Goal: Transaction & Acquisition: Download file/media

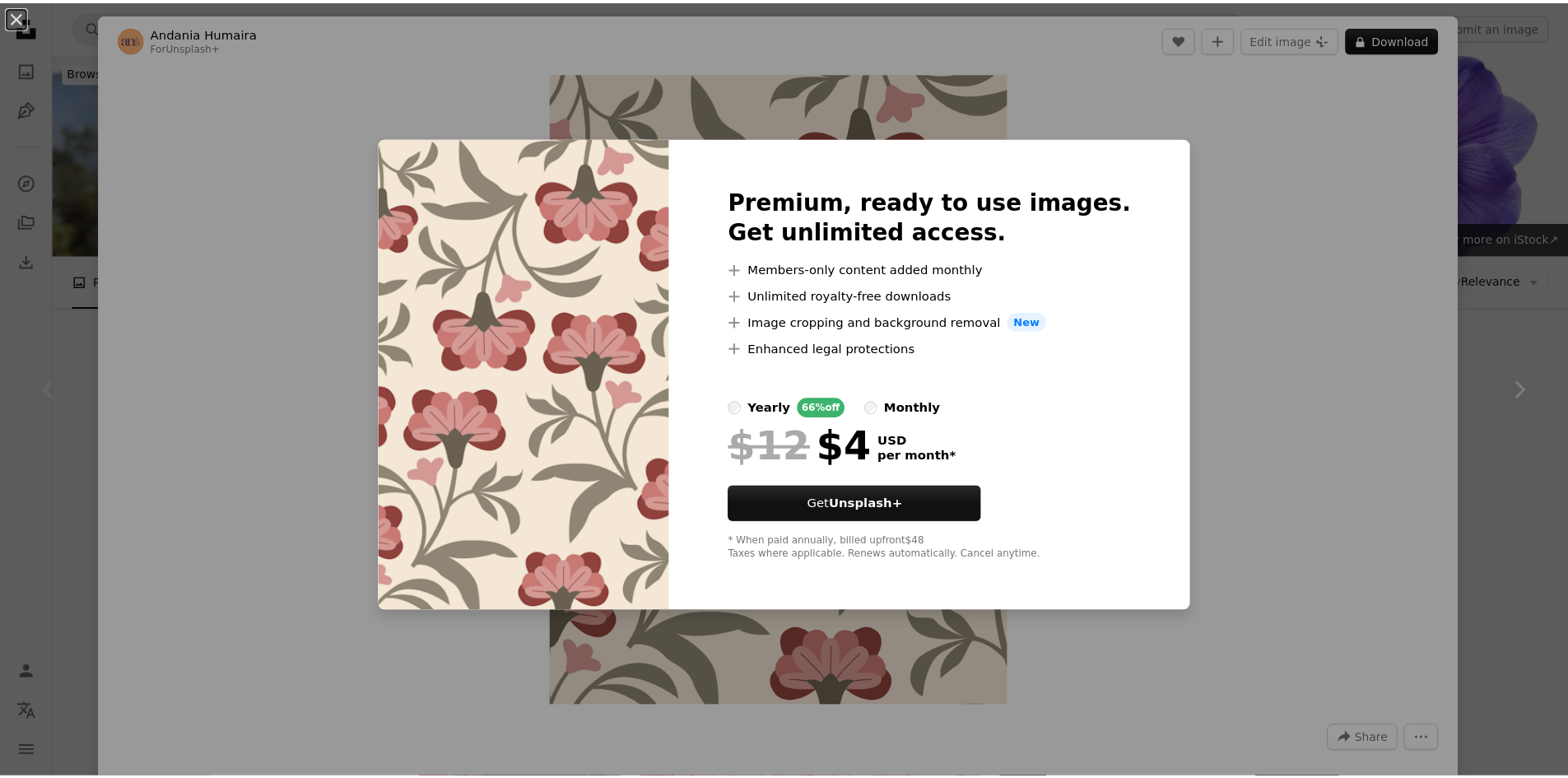
scroll to position [600, 0]
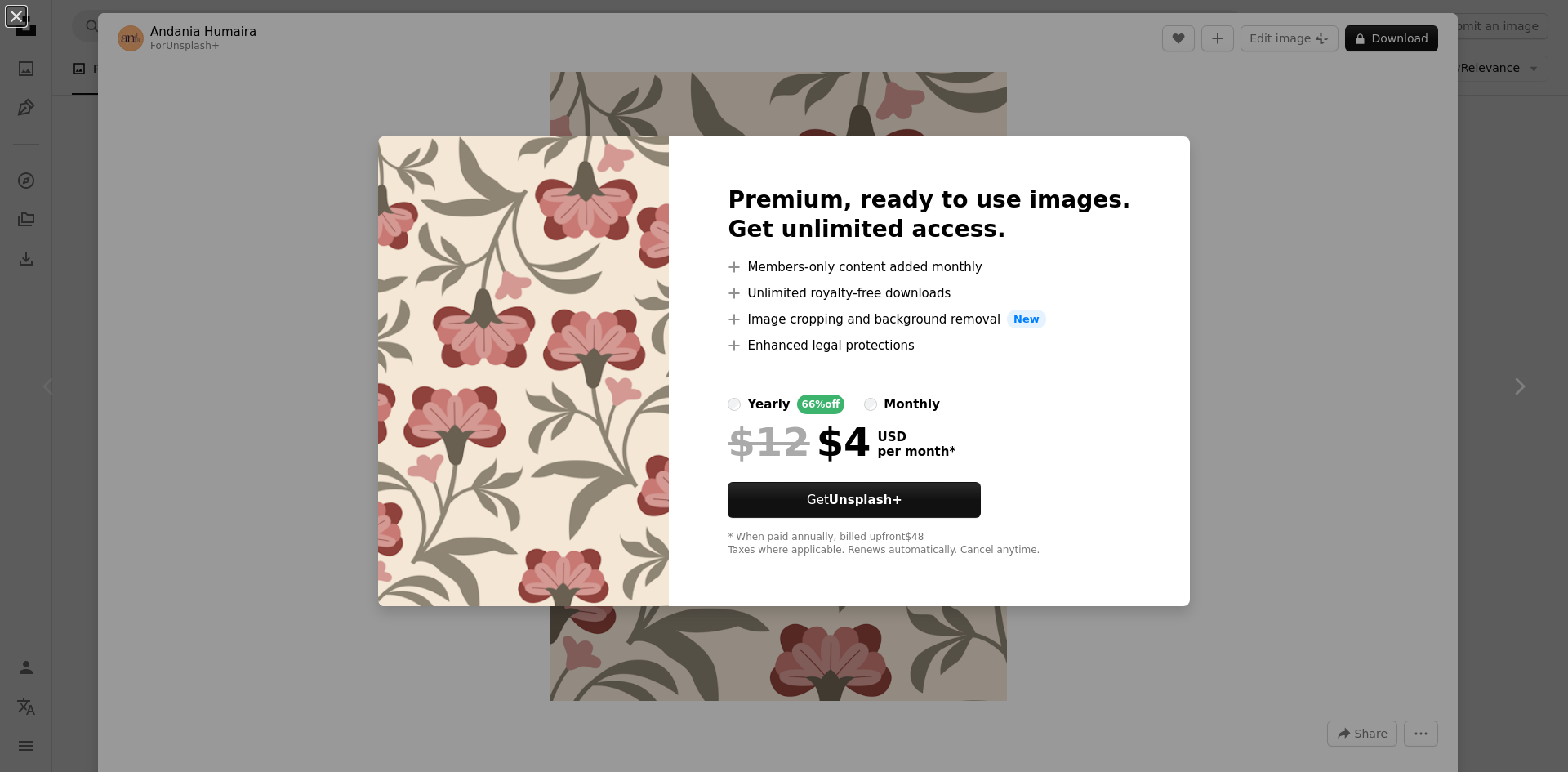
click at [1325, 241] on div "An X shape Premium, ready to use images. Get unlimited access. A plus sign Memb…" at bounding box center [784, 386] width 1568 height 772
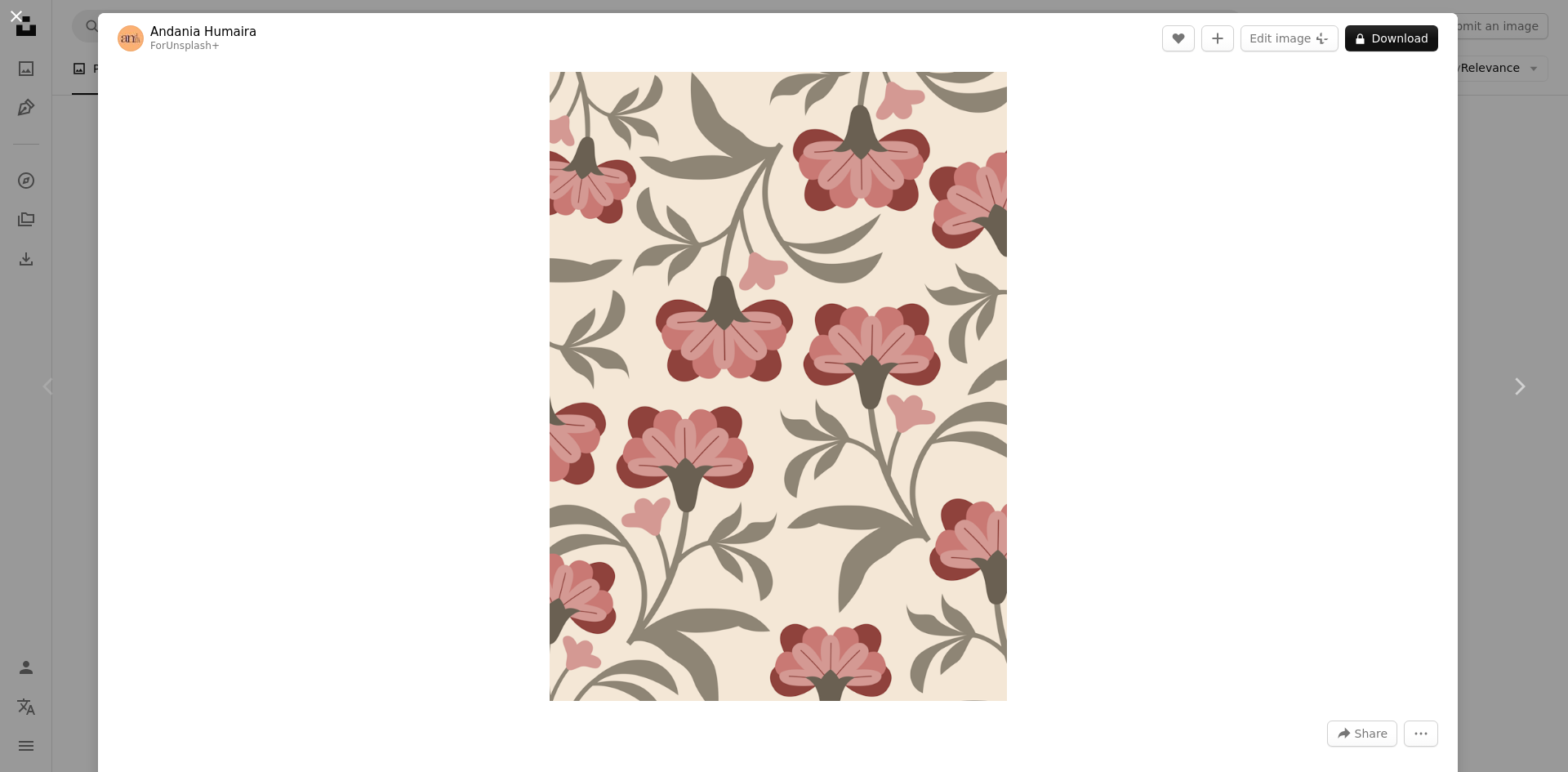
click at [17, 14] on button "An X shape" at bounding box center [16, 16] width 20 height 20
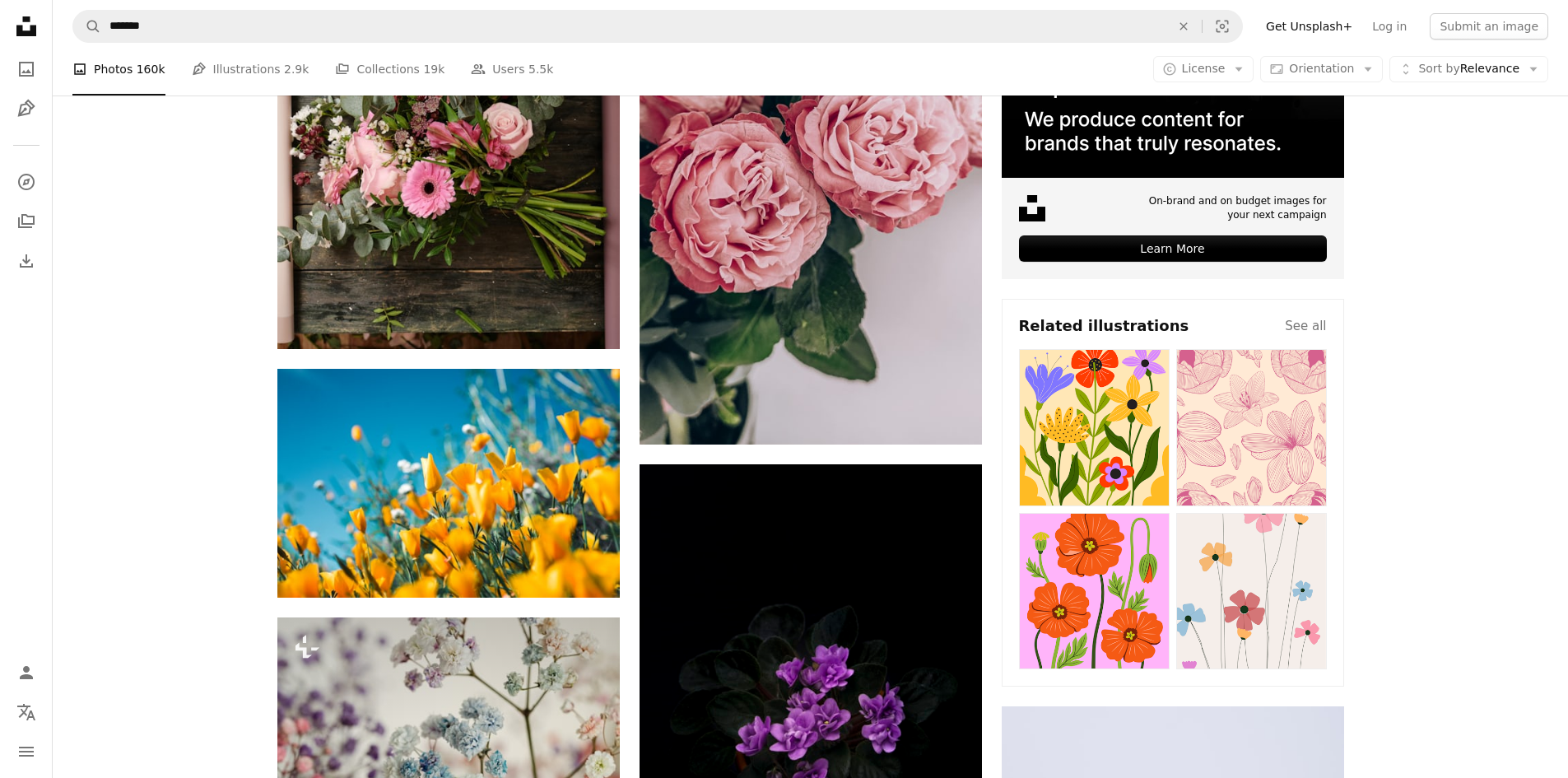
click at [1093, 418] on img at bounding box center [1094, 427] width 151 height 158
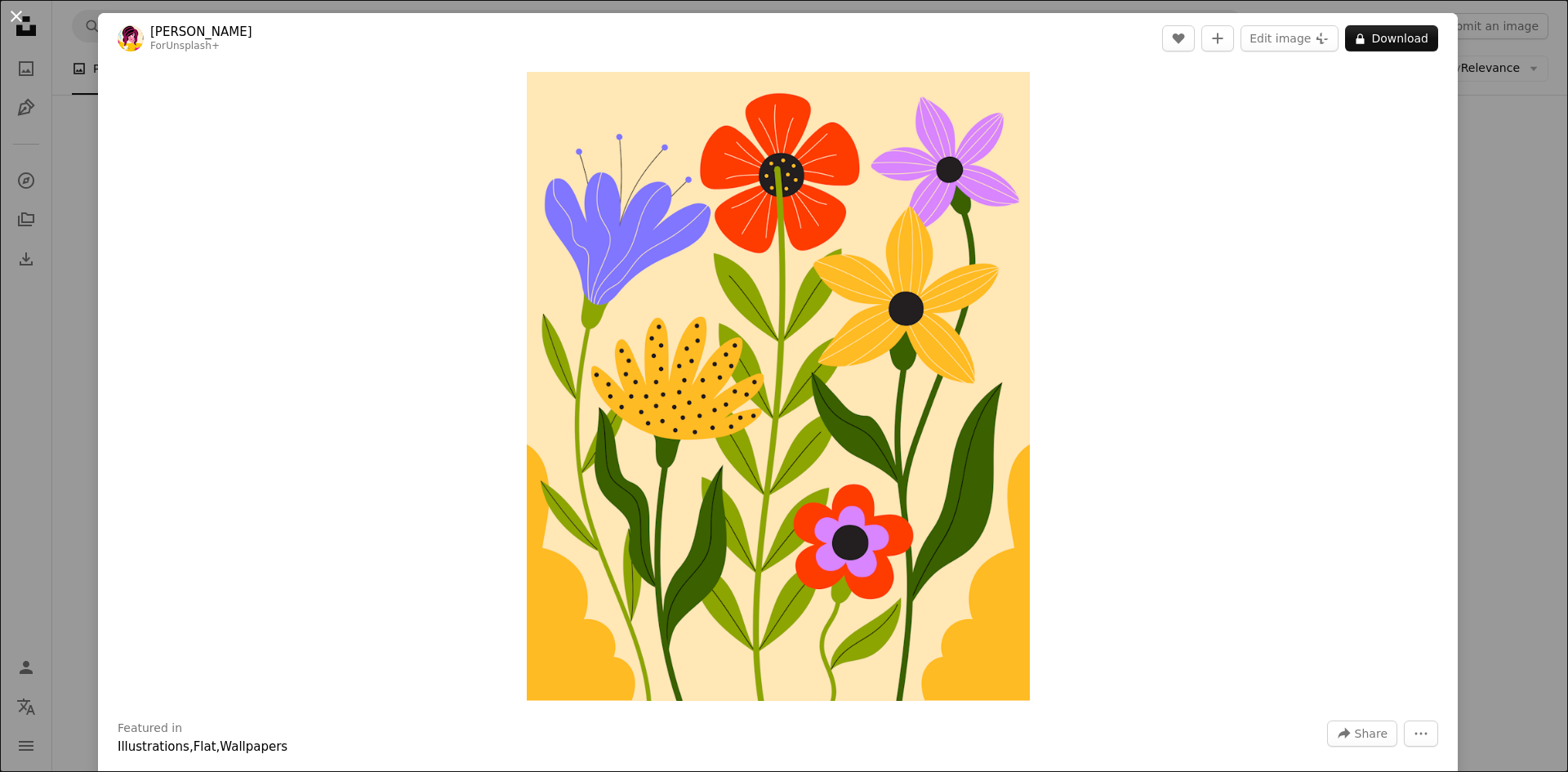
click at [23, 9] on button "An X shape" at bounding box center [16, 16] width 20 height 20
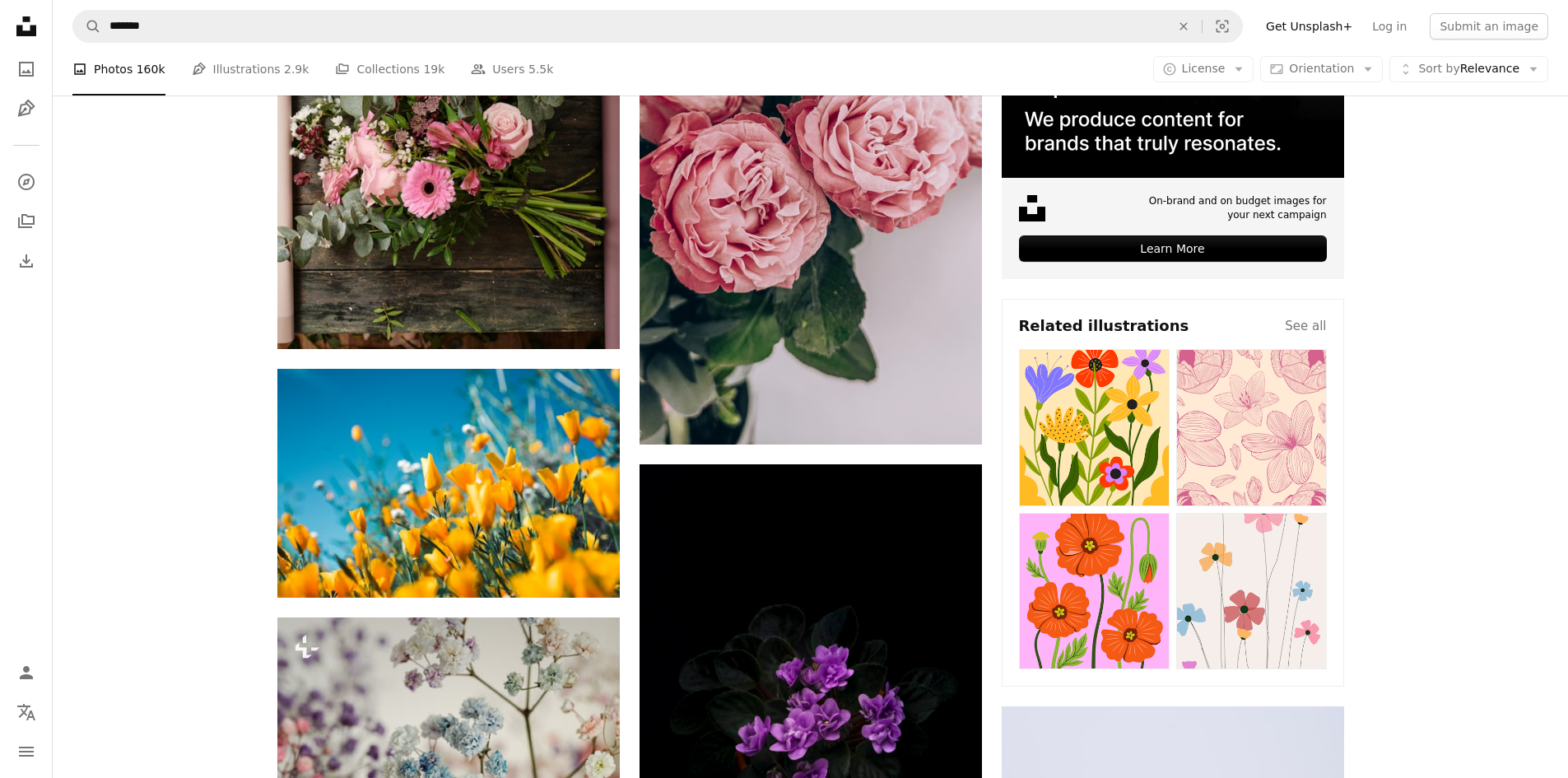
click at [1238, 579] on img at bounding box center [1251, 591] width 151 height 158
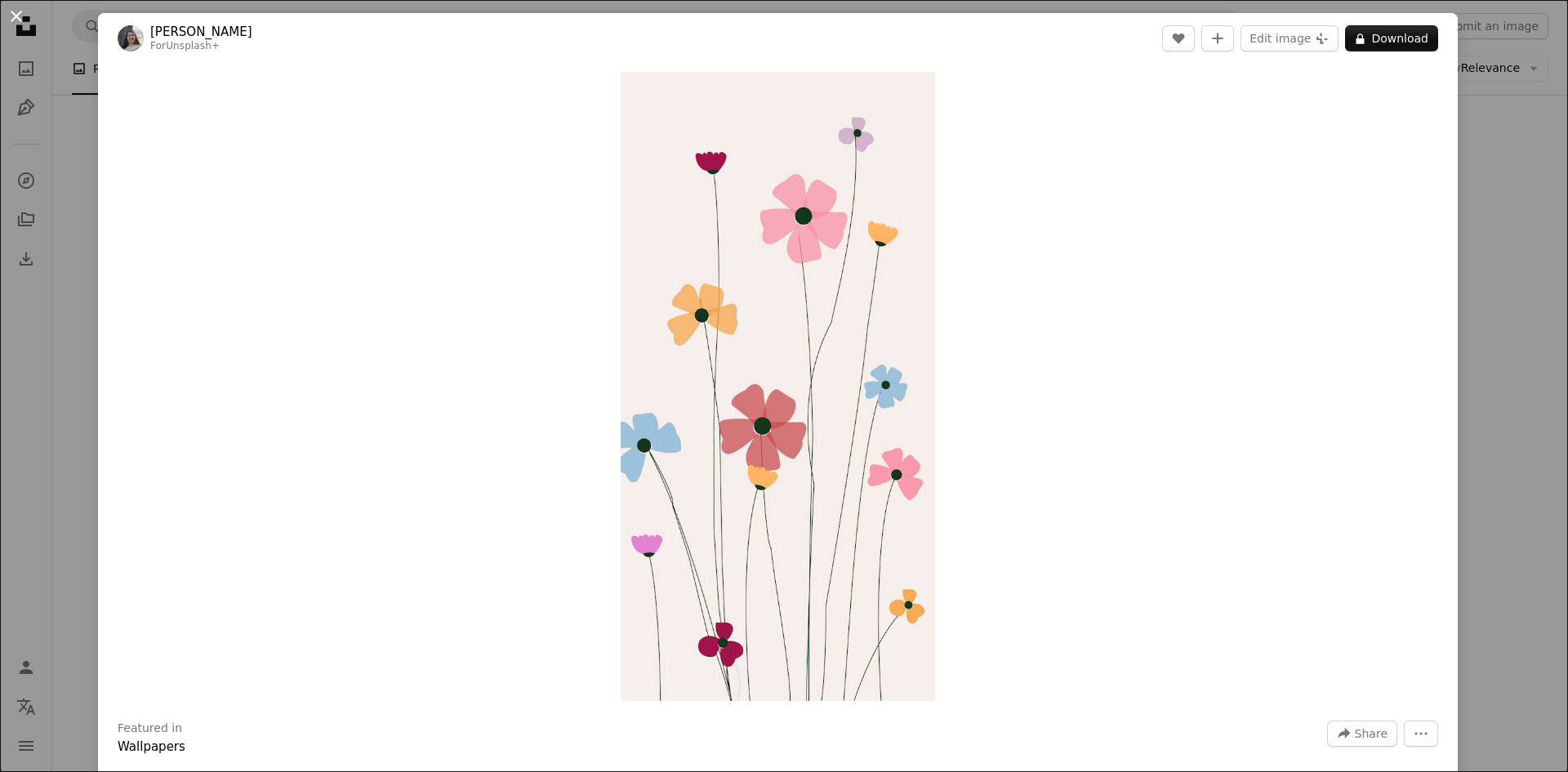
click at [15, 16] on button "An X shape" at bounding box center [16, 16] width 20 height 20
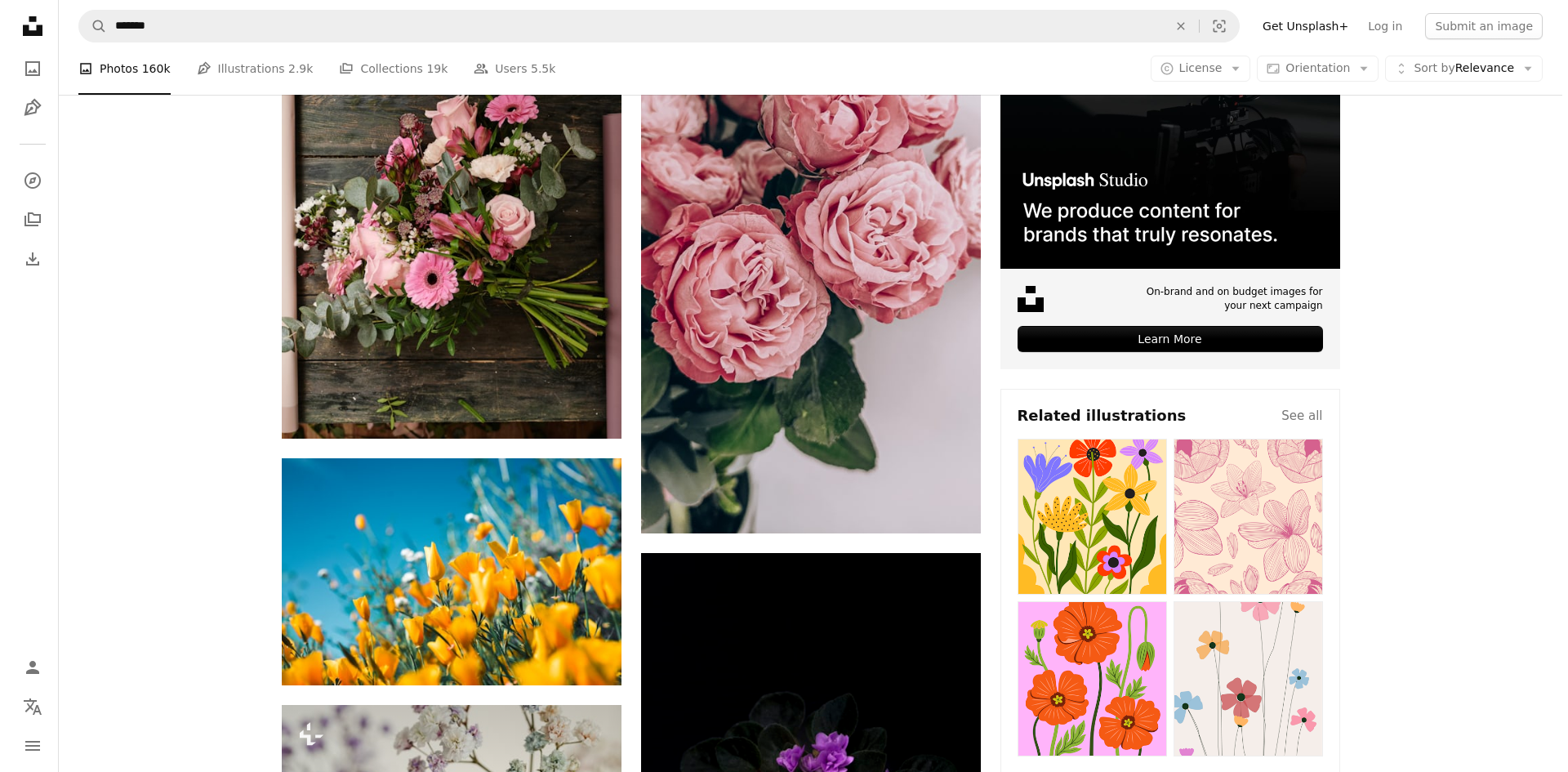
scroll to position [678, 0]
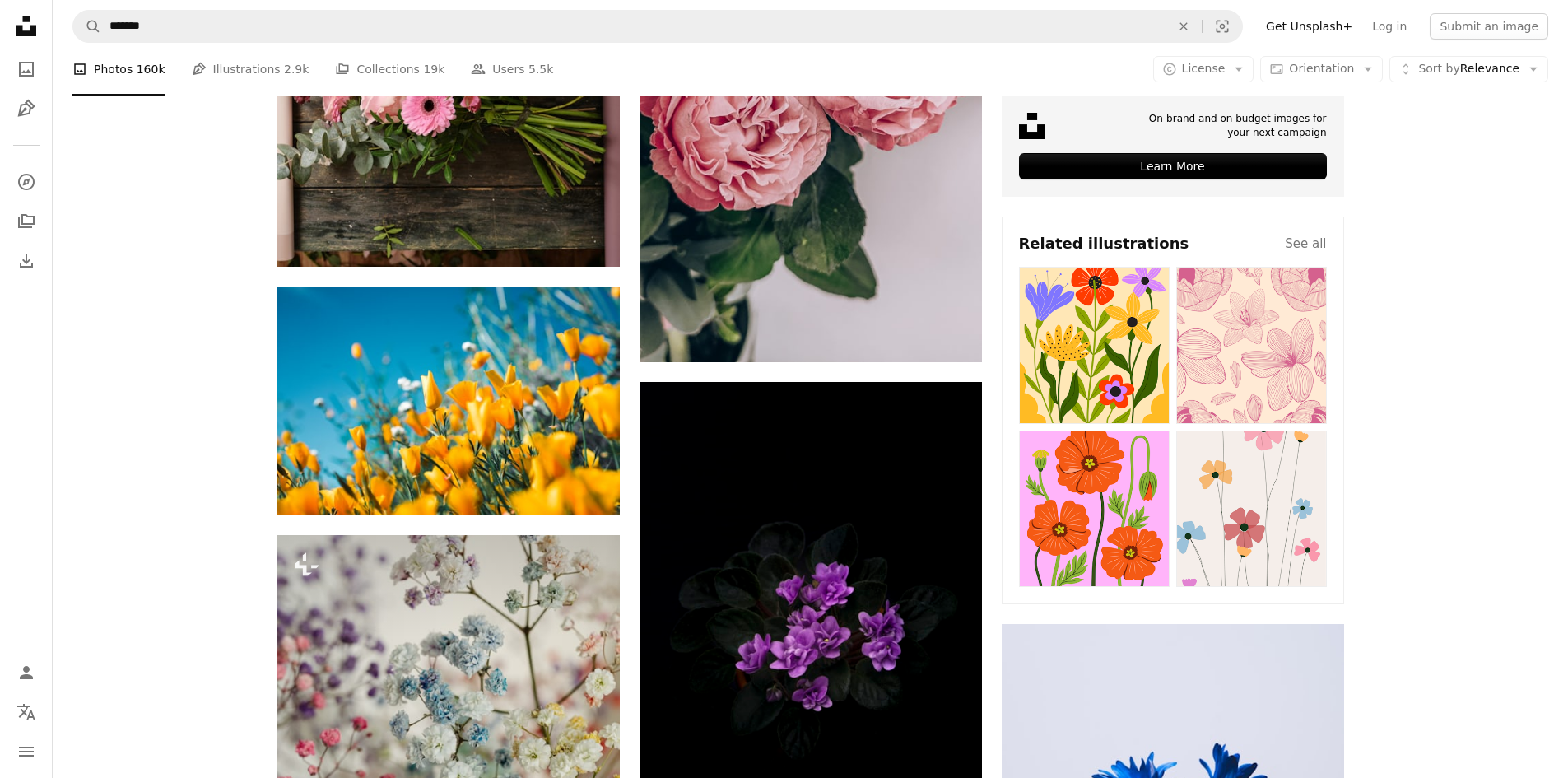
click at [1124, 398] on img at bounding box center [1094, 345] width 151 height 158
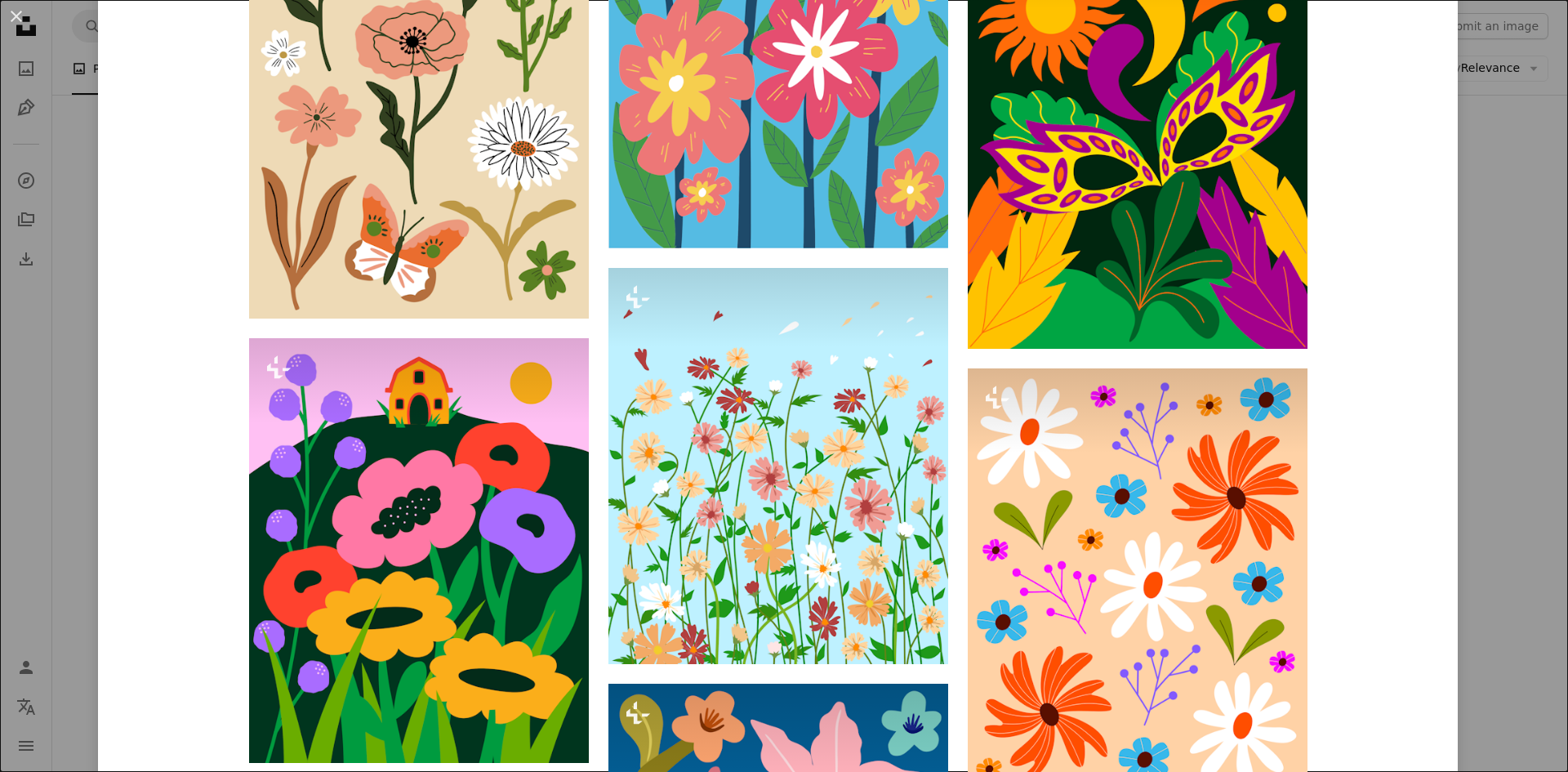
scroll to position [1878, 0]
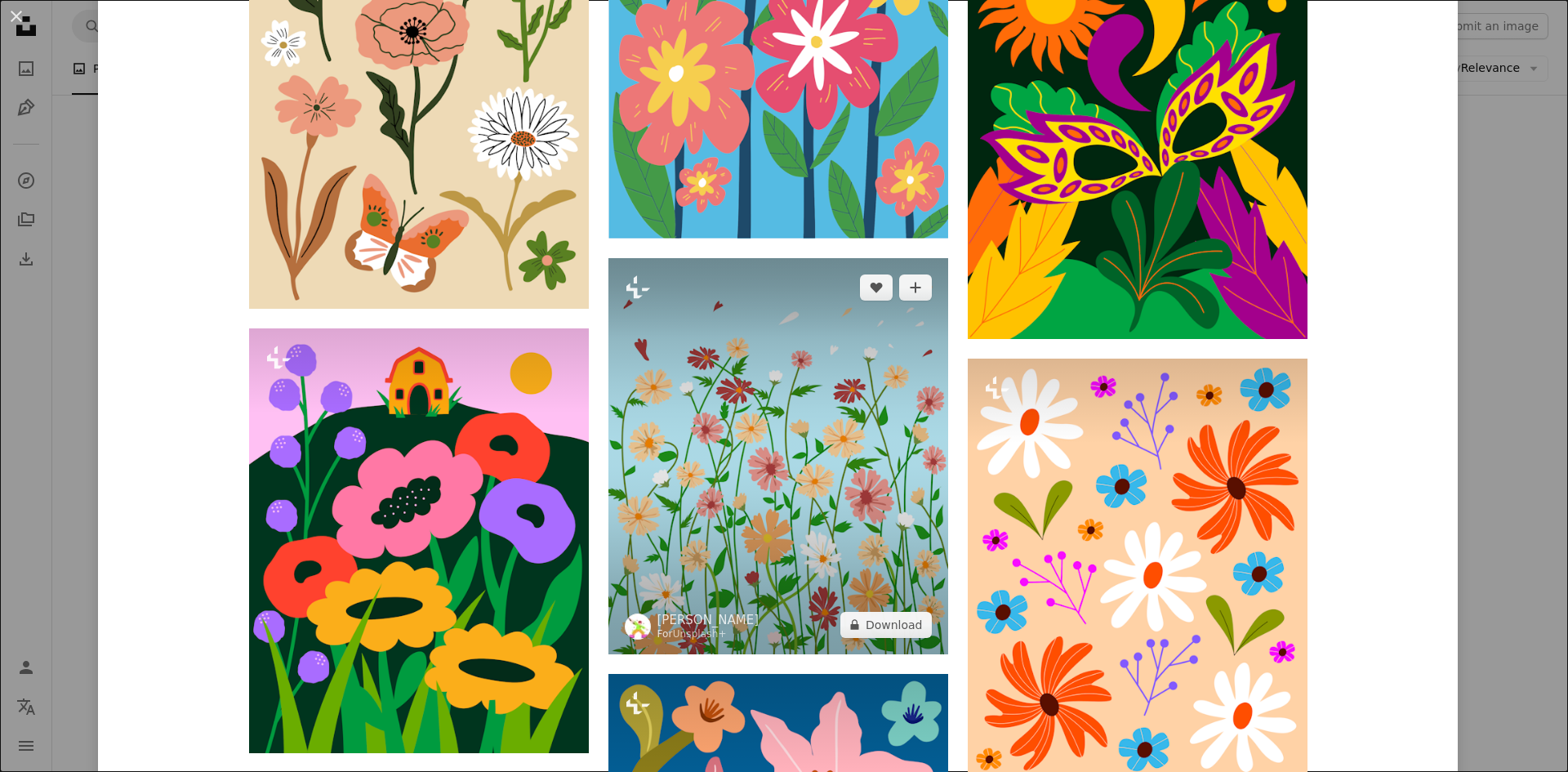
click at [749, 490] on img at bounding box center [778, 456] width 339 height 396
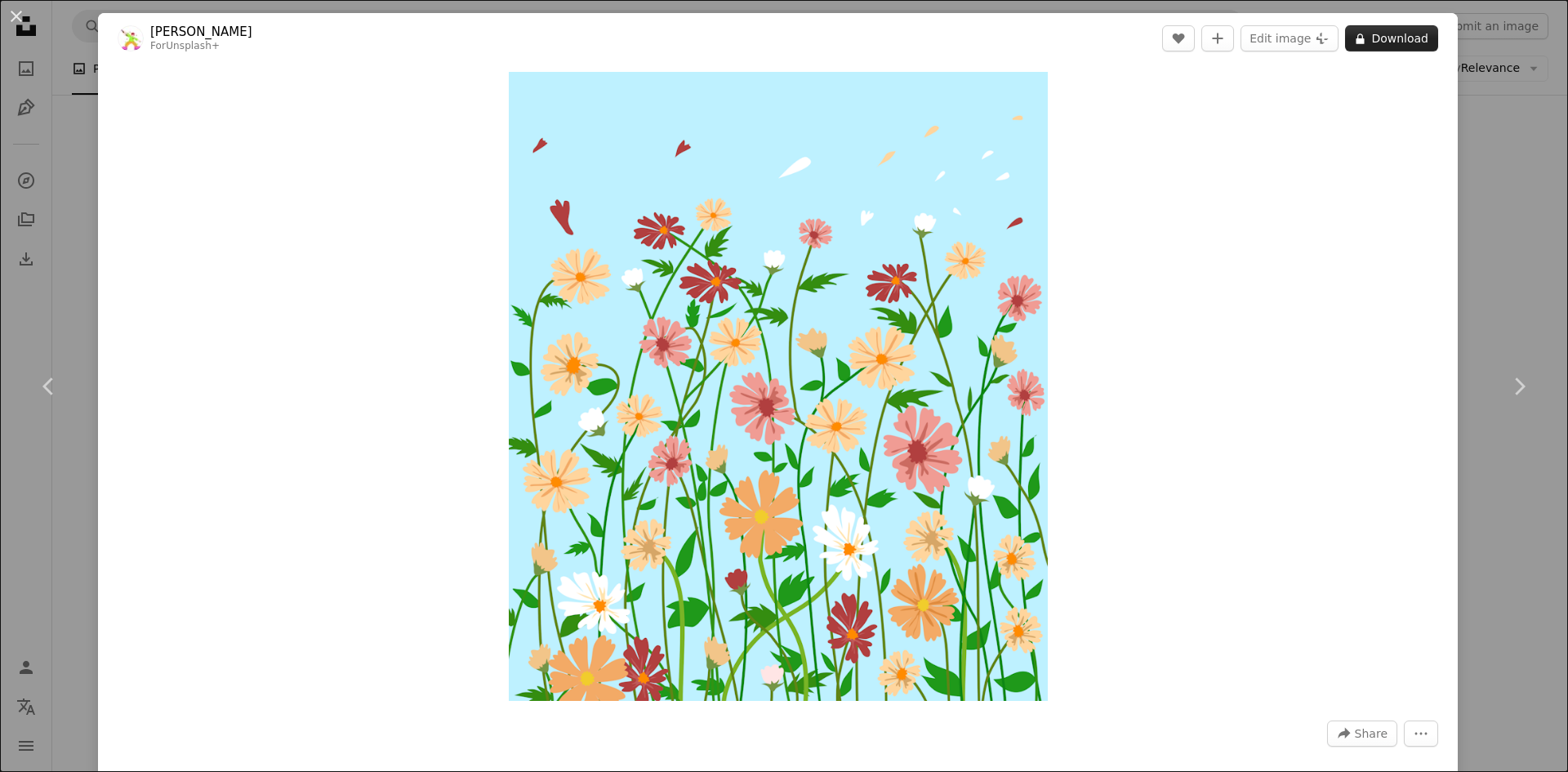
click at [1384, 36] on button "A lock Download" at bounding box center [1392, 38] width 93 height 26
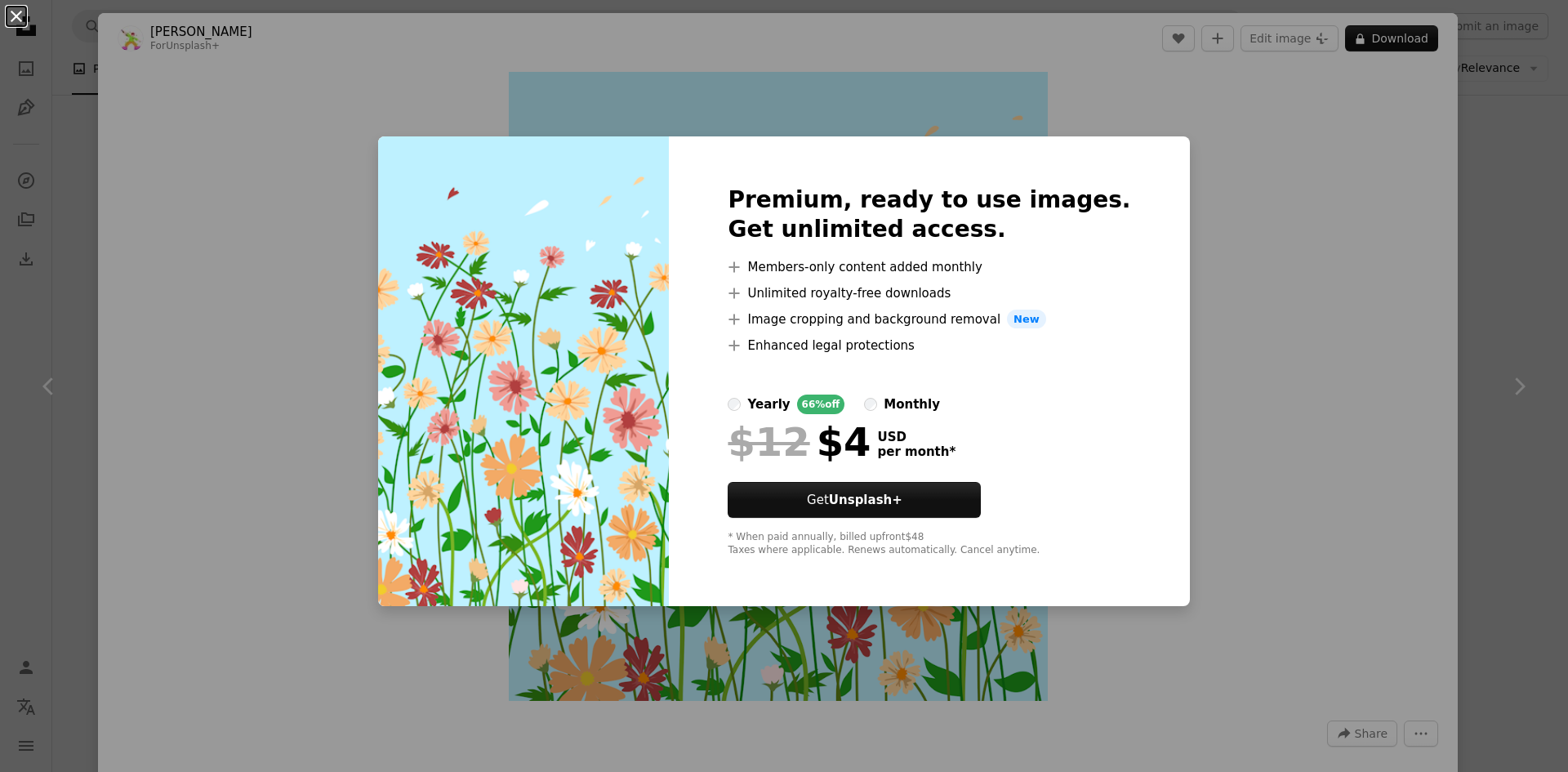
click at [20, 17] on button "An X shape" at bounding box center [16, 16] width 20 height 20
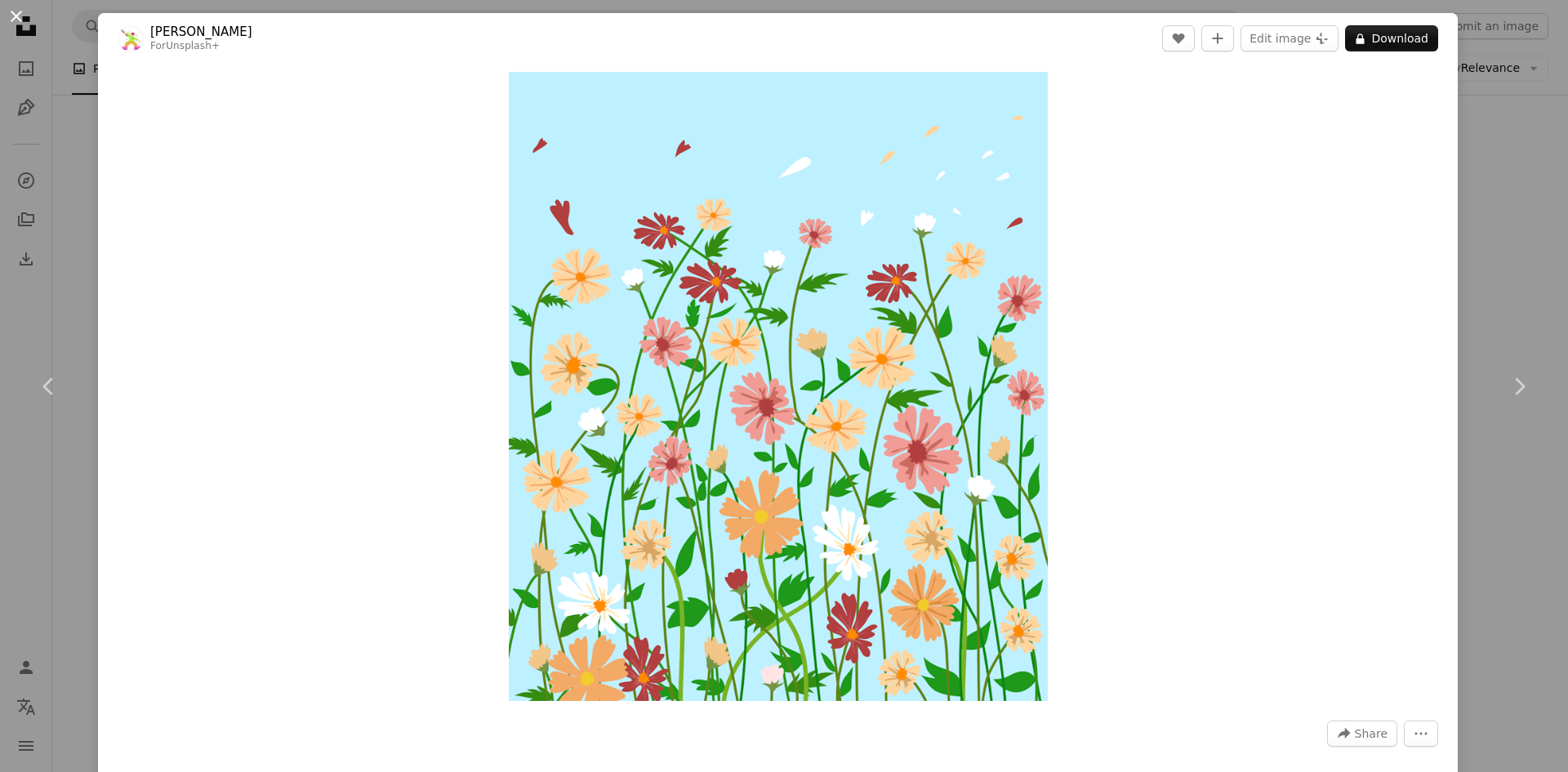
click at [19, 16] on button "An X shape" at bounding box center [16, 16] width 20 height 20
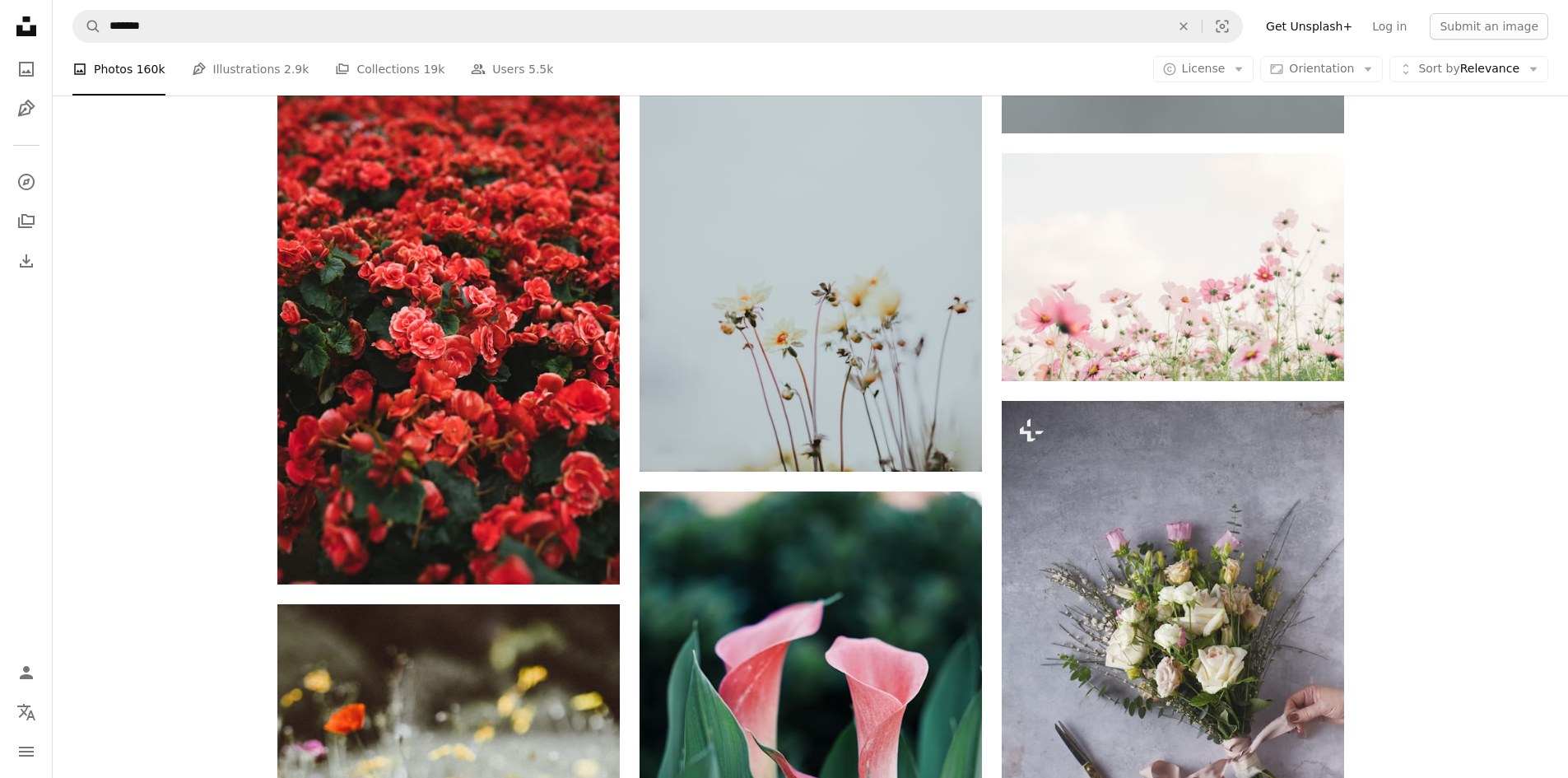
scroll to position [2659, 0]
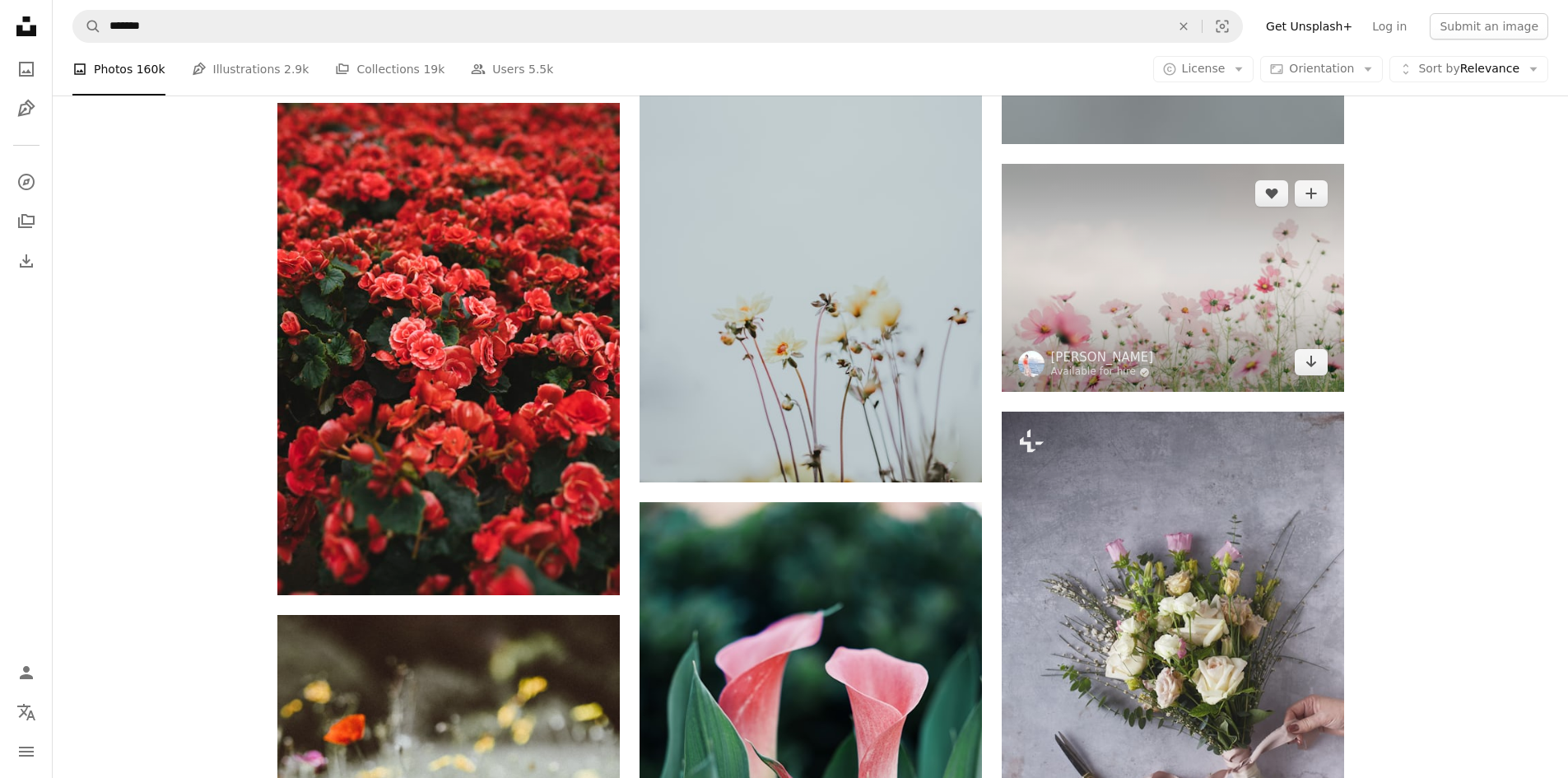
click at [1210, 279] on img at bounding box center [1172, 278] width 342 height 228
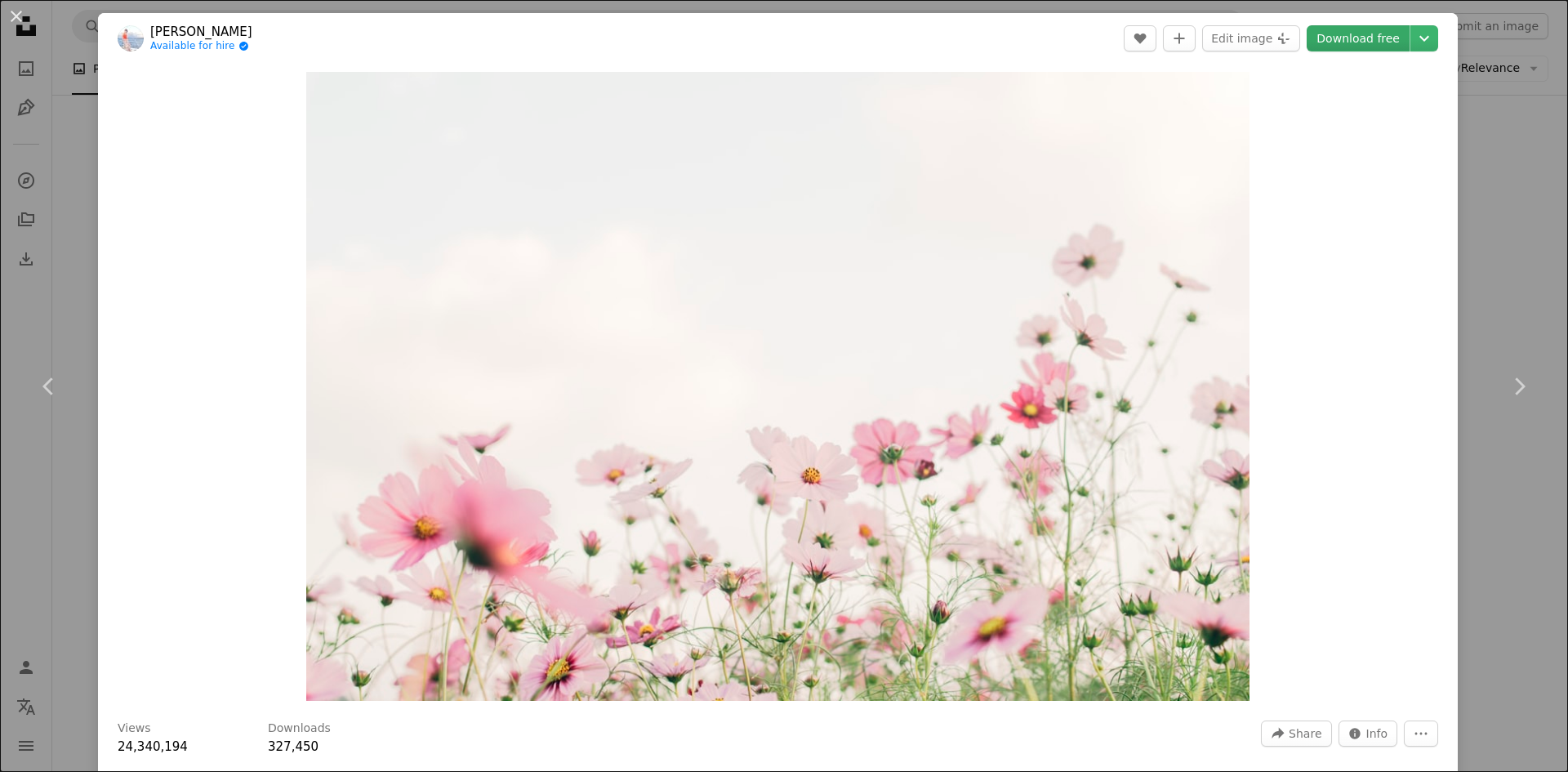
click at [1347, 36] on link "Download free" at bounding box center [1357, 38] width 103 height 26
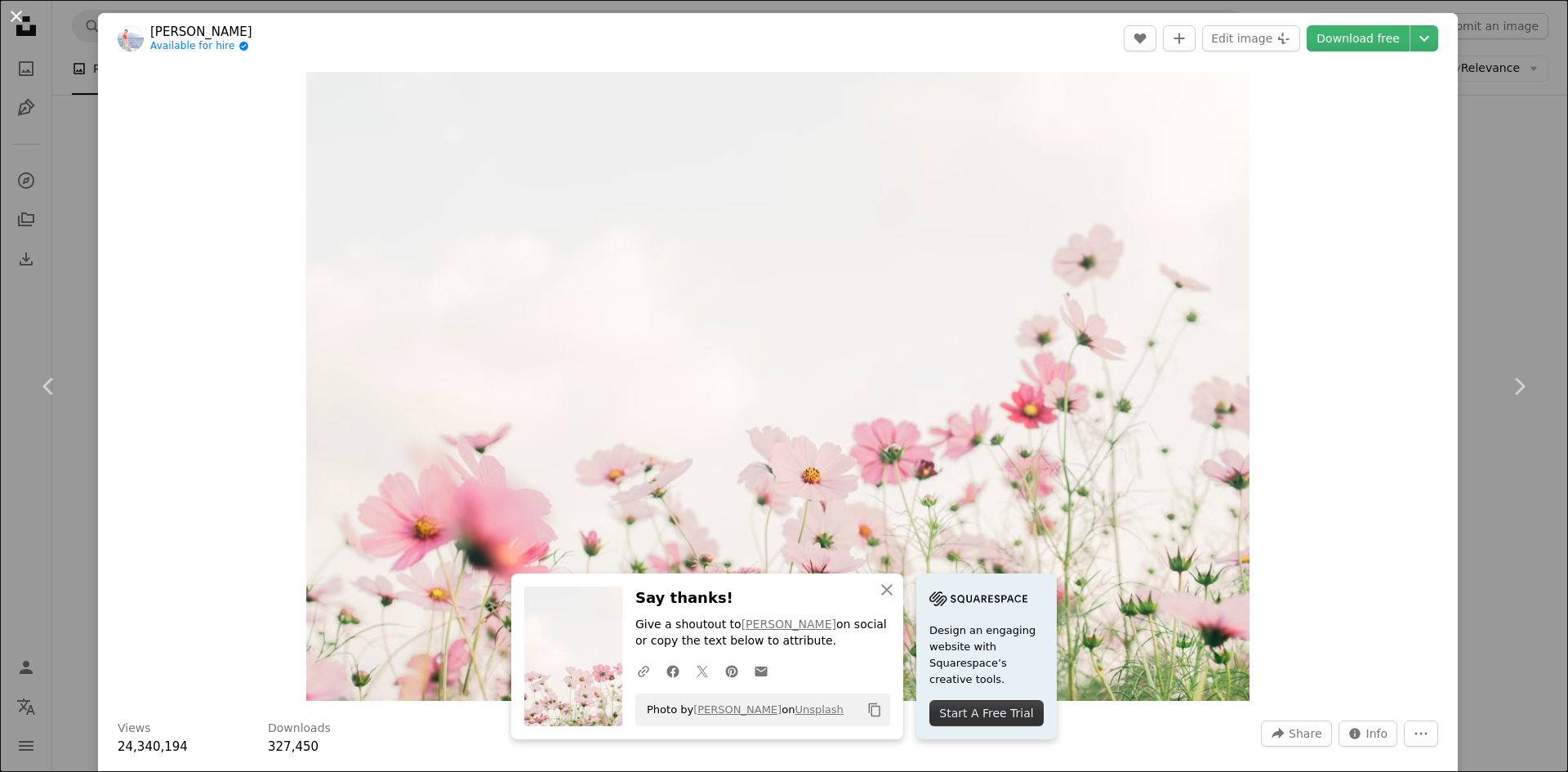
click at [17, 13] on button "An X shape" at bounding box center [16, 16] width 20 height 20
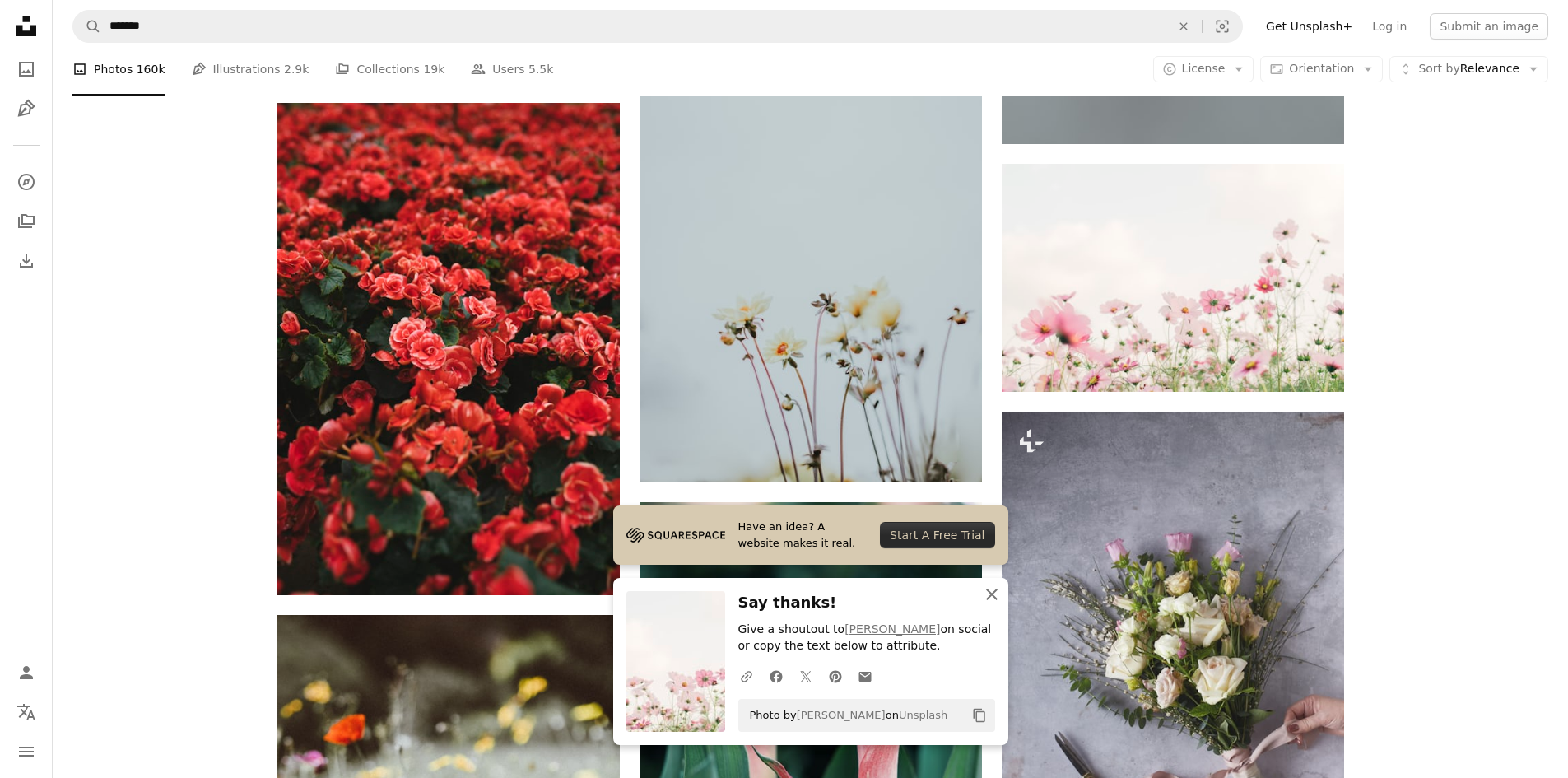
click at [995, 594] on icon "An X shape" at bounding box center [991, 594] width 20 height 20
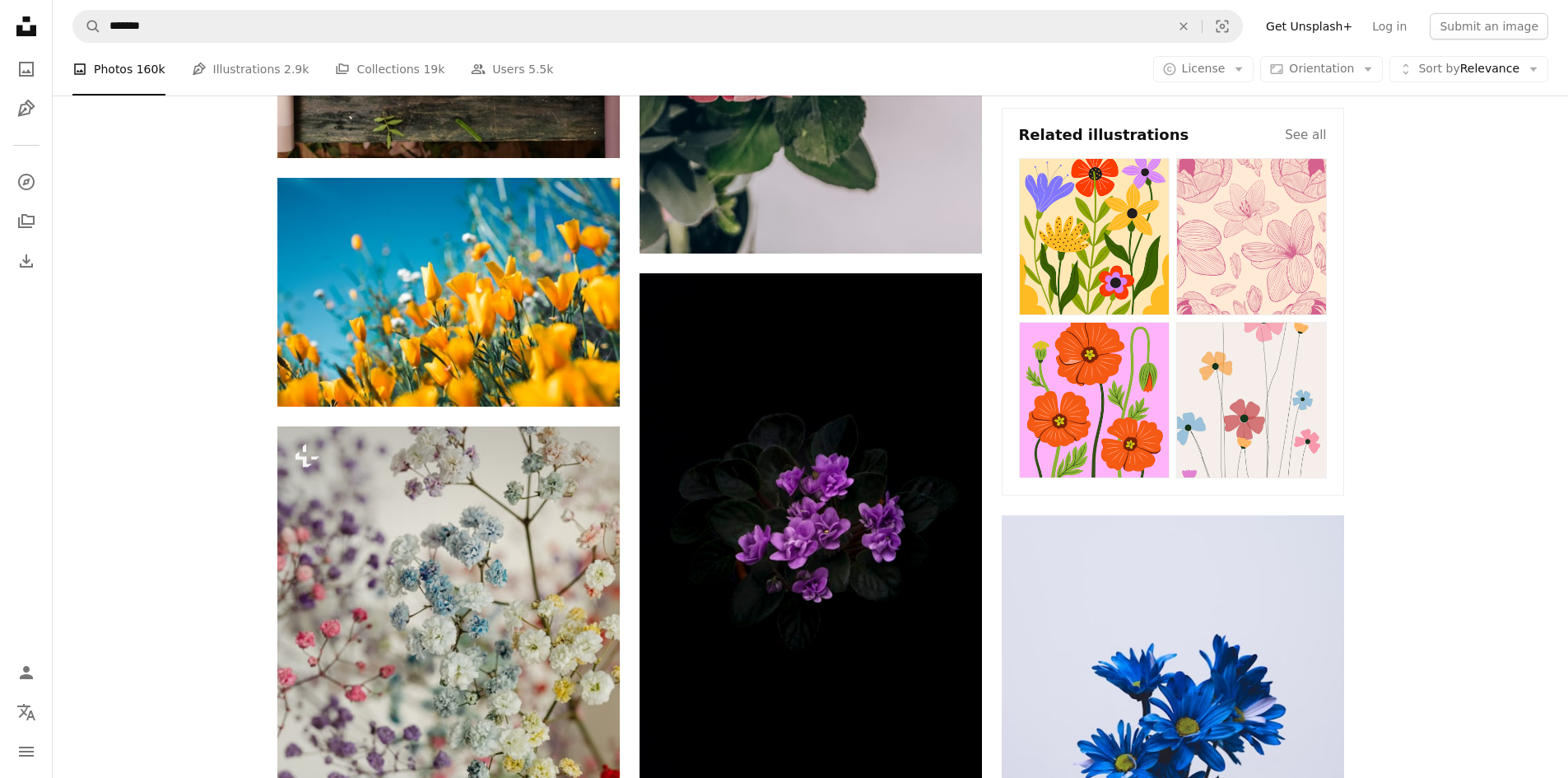
scroll to position [766, 0]
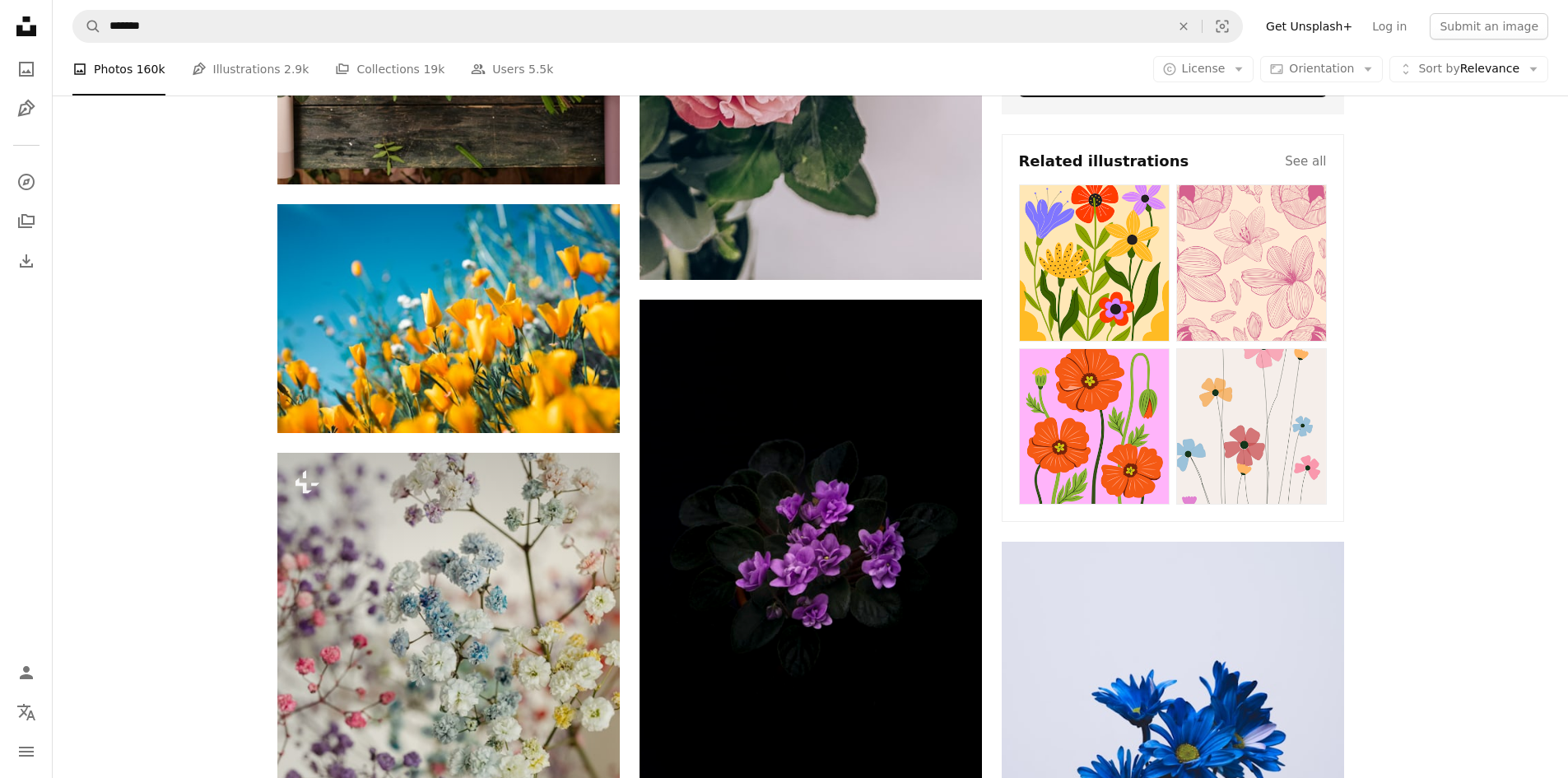
click at [1299, 292] on img at bounding box center [1251, 263] width 151 height 158
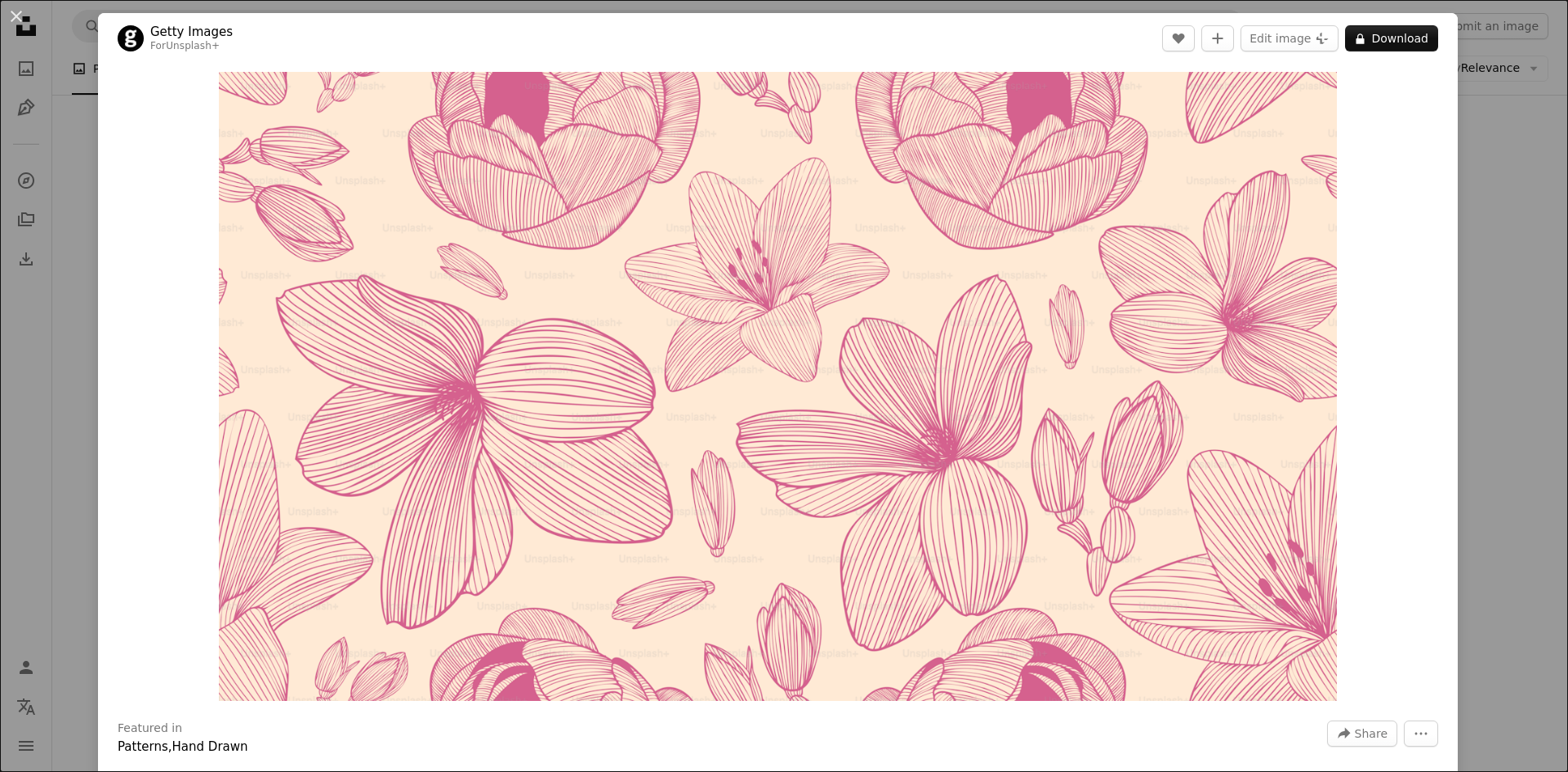
drag, startPoint x: 1508, startPoint y: 310, endPoint x: 1500, endPoint y: 310, distance: 8.0
click at [1508, 310] on div "An X shape Getty Images For Unsplash+ A heart A plus sign Edit image Plus sign …" at bounding box center [784, 386] width 1568 height 772
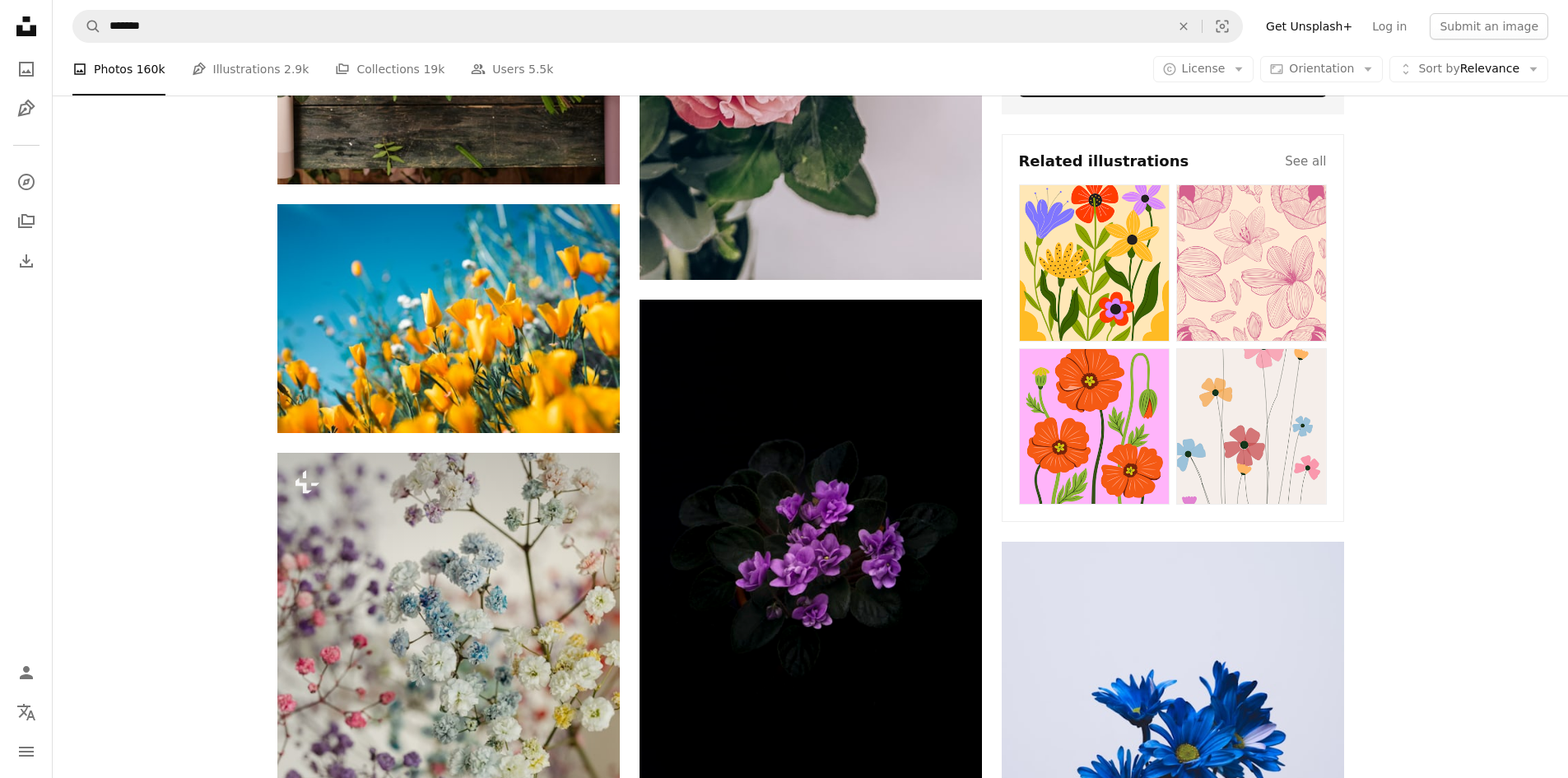
click at [1254, 292] on img at bounding box center [1251, 263] width 151 height 158
